Goal: Information Seeking & Learning: Understand process/instructions

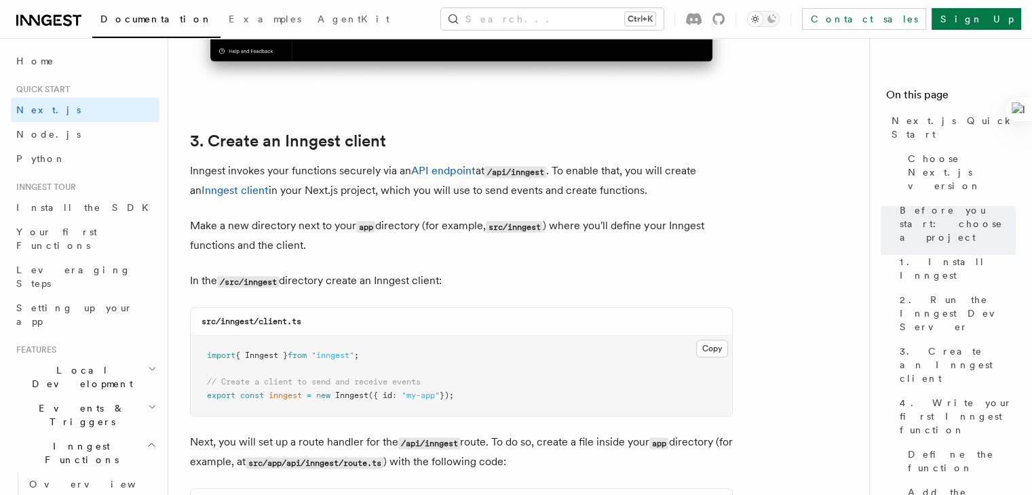
scroll to position [1526, 0]
click at [128, 14] on span "Documentation" at bounding box center [156, 19] width 112 height 11
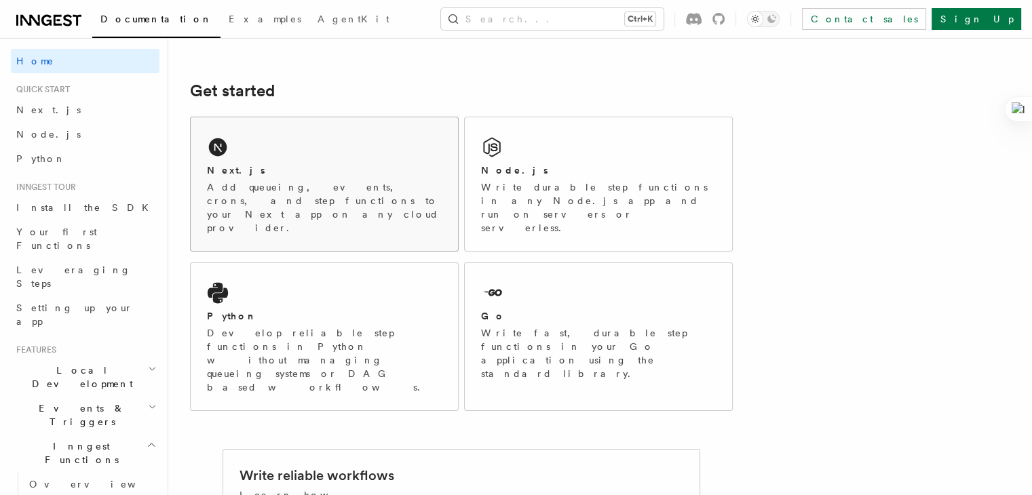
scroll to position [129, 0]
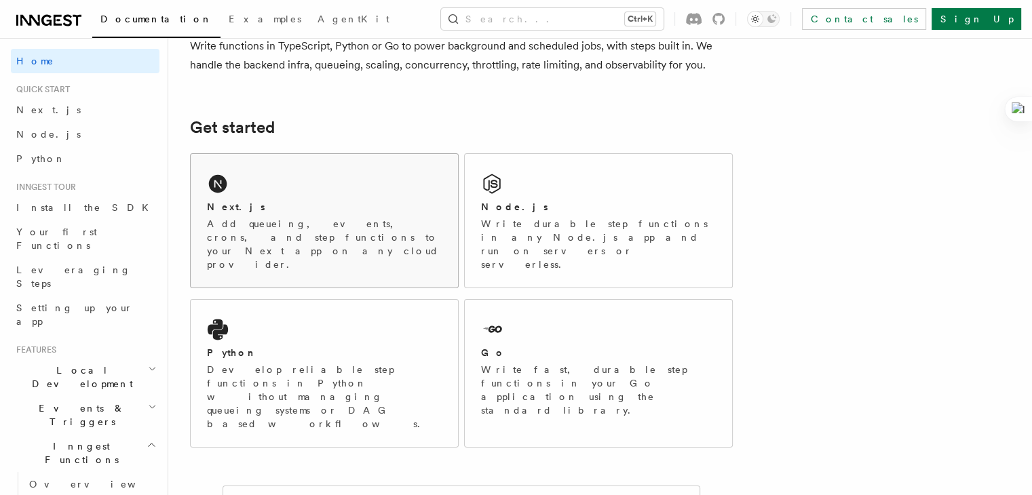
click at [276, 190] on div "Next.js Add queueing, events, crons, and step functions to your Next app on any…" at bounding box center [324, 221] width 267 height 134
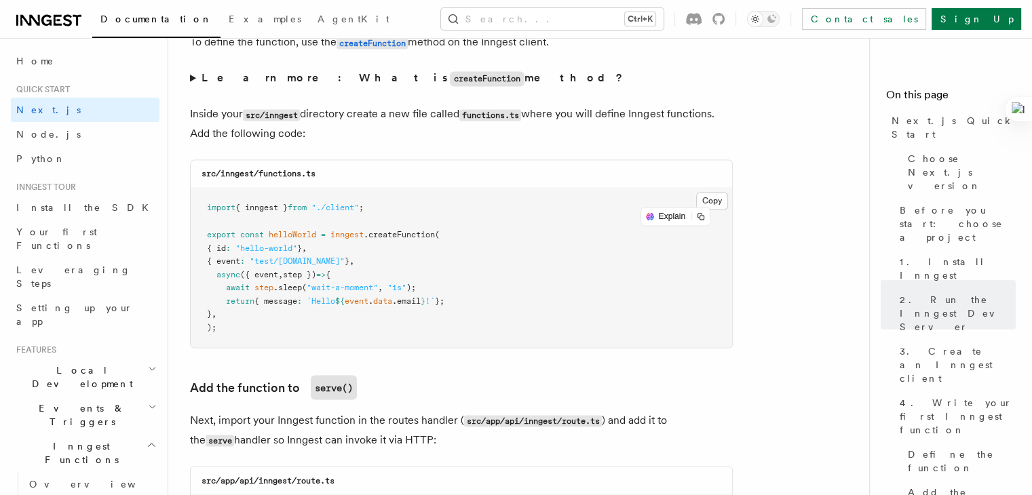
scroll to position [2355, 0]
